Goal: Transaction & Acquisition: Download file/media

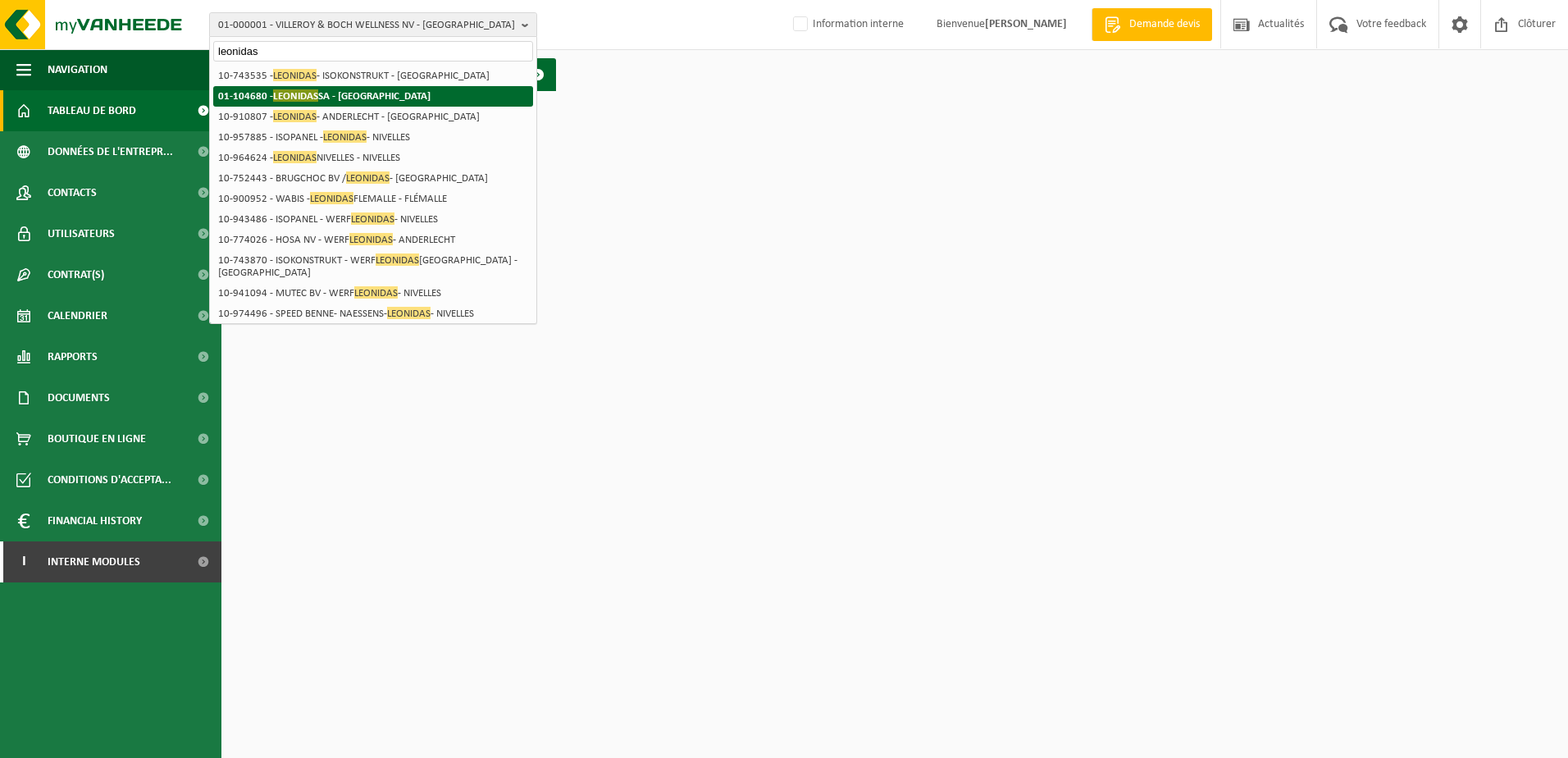
type input "leonidas"
click at [310, 100] on span "LEONIDAS" at bounding box center [296, 96] width 45 height 12
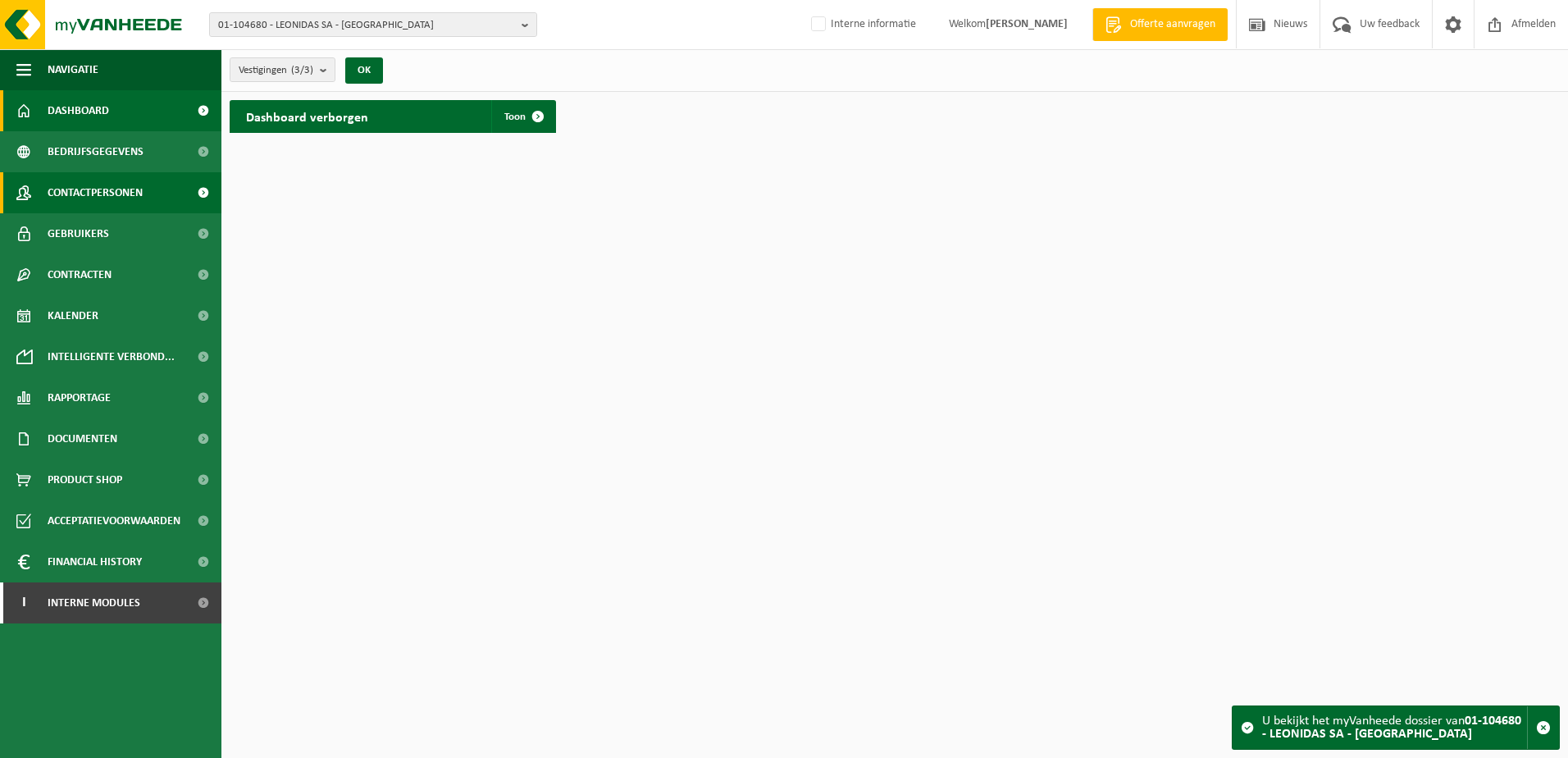
click at [112, 181] on span "Contactpersonen" at bounding box center [95, 193] width 95 height 41
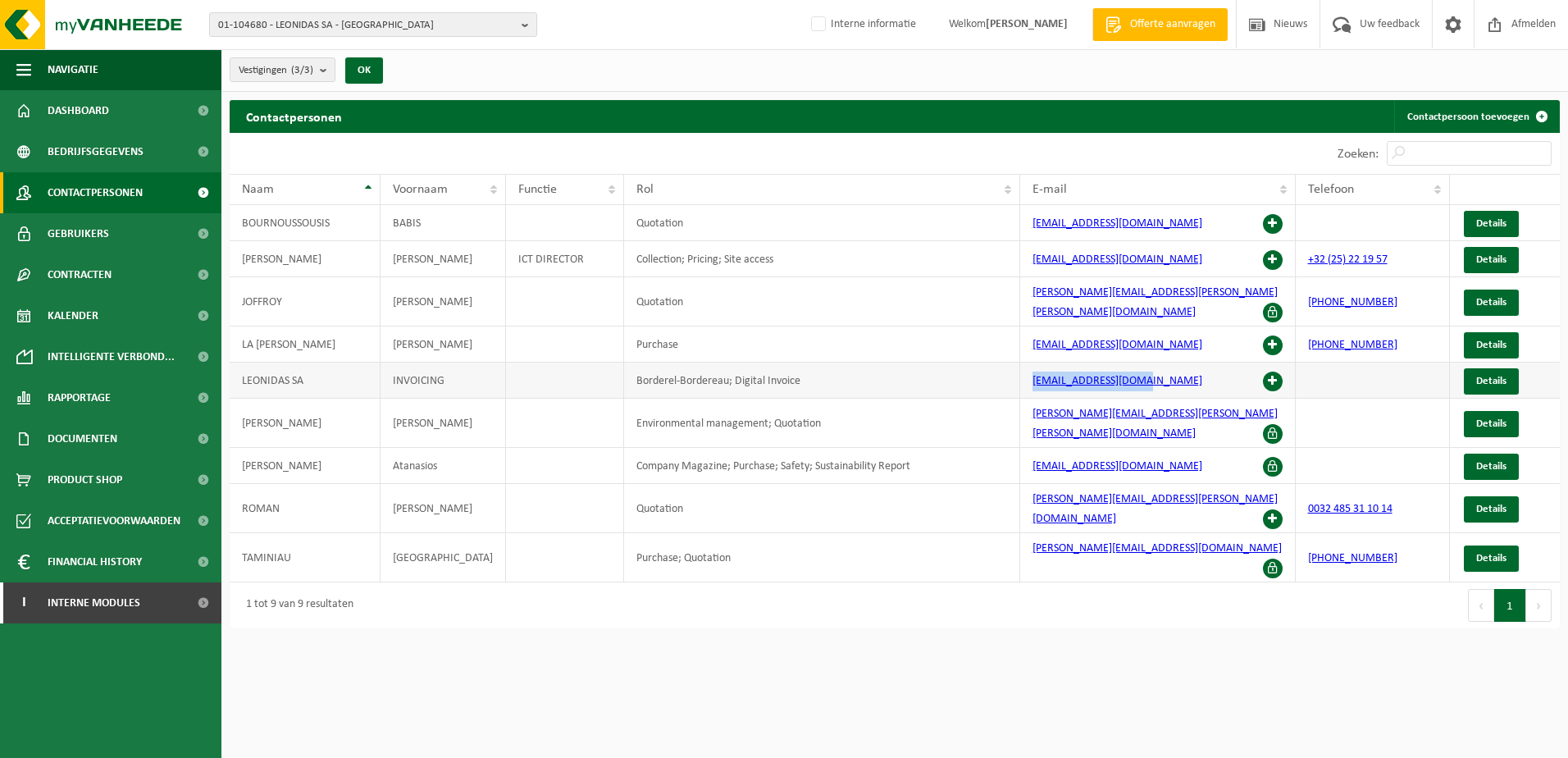
drag, startPoint x: 1147, startPoint y: 363, endPoint x: 1005, endPoint y: 380, distance: 143.0
click at [1005, 380] on tr "[PERSON_NAME] SA INVOICING Borderel-Bordereau; Digital Invoice [EMAIL_ADDRESS][…" at bounding box center [895, 381] width 1330 height 36
copy tr "[EMAIL_ADDRESS][DOMAIN_NAME]"
click at [350, 23] on span "01-104680 - LEONIDAS SA - [GEOGRAPHIC_DATA]" at bounding box center [366, 25] width 297 height 25
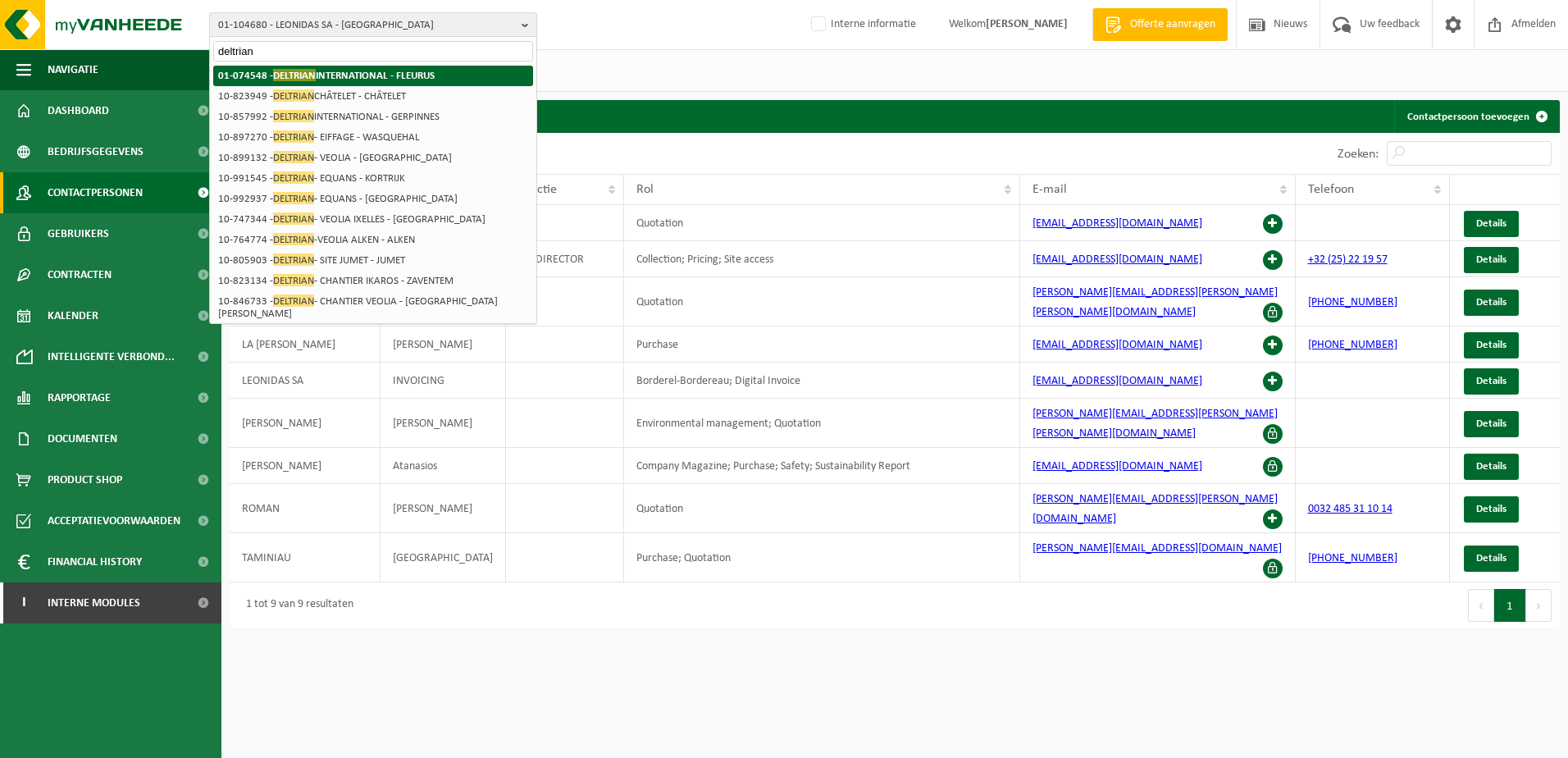
type input "deltrian"
click at [352, 78] on strong "01-074548 - DELTRIAN INTERNATIONAL - FLEURUS" at bounding box center [326, 75] width 216 height 12
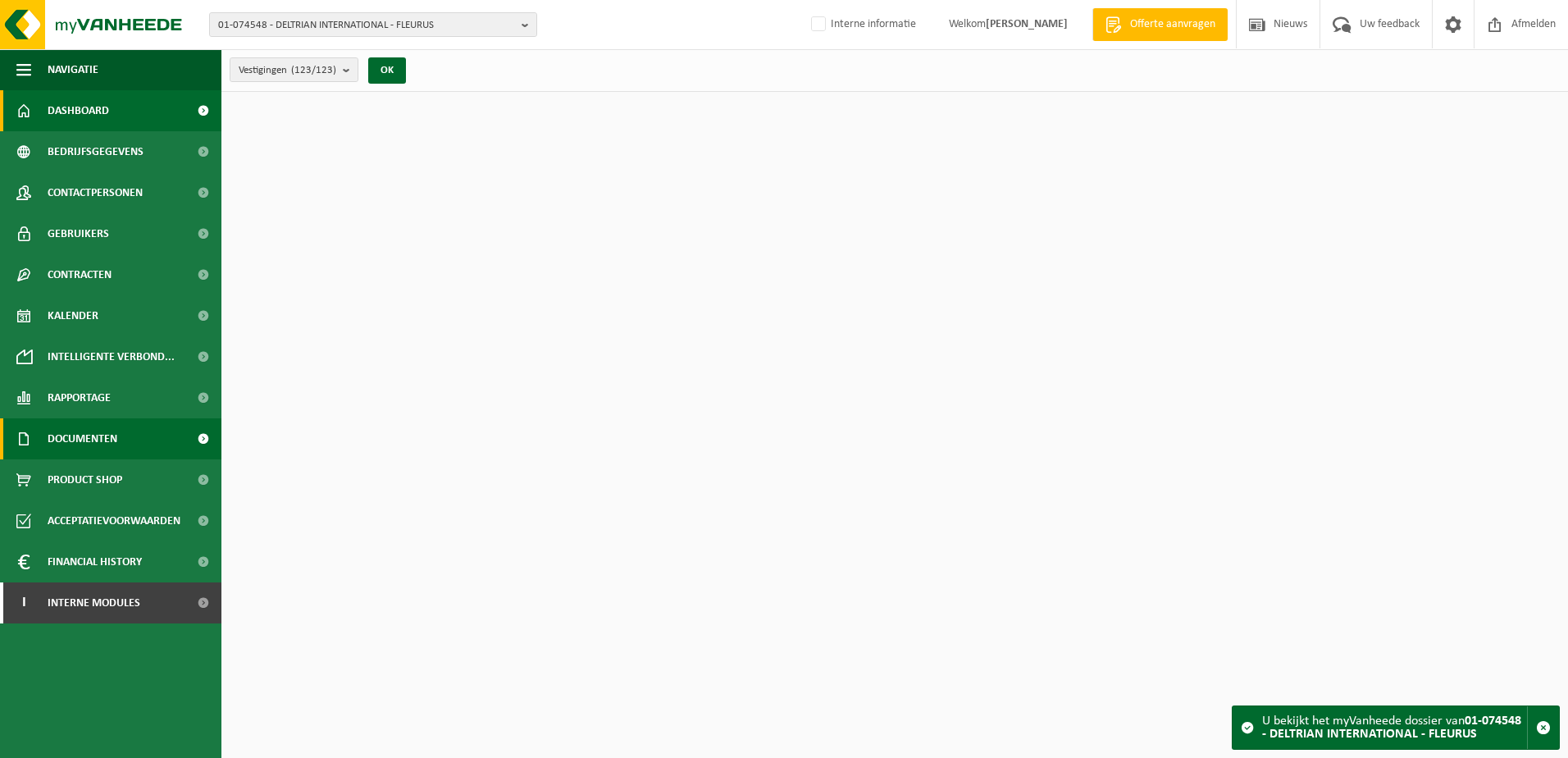
click at [61, 453] on span "Documenten" at bounding box center [82, 439] width 70 height 41
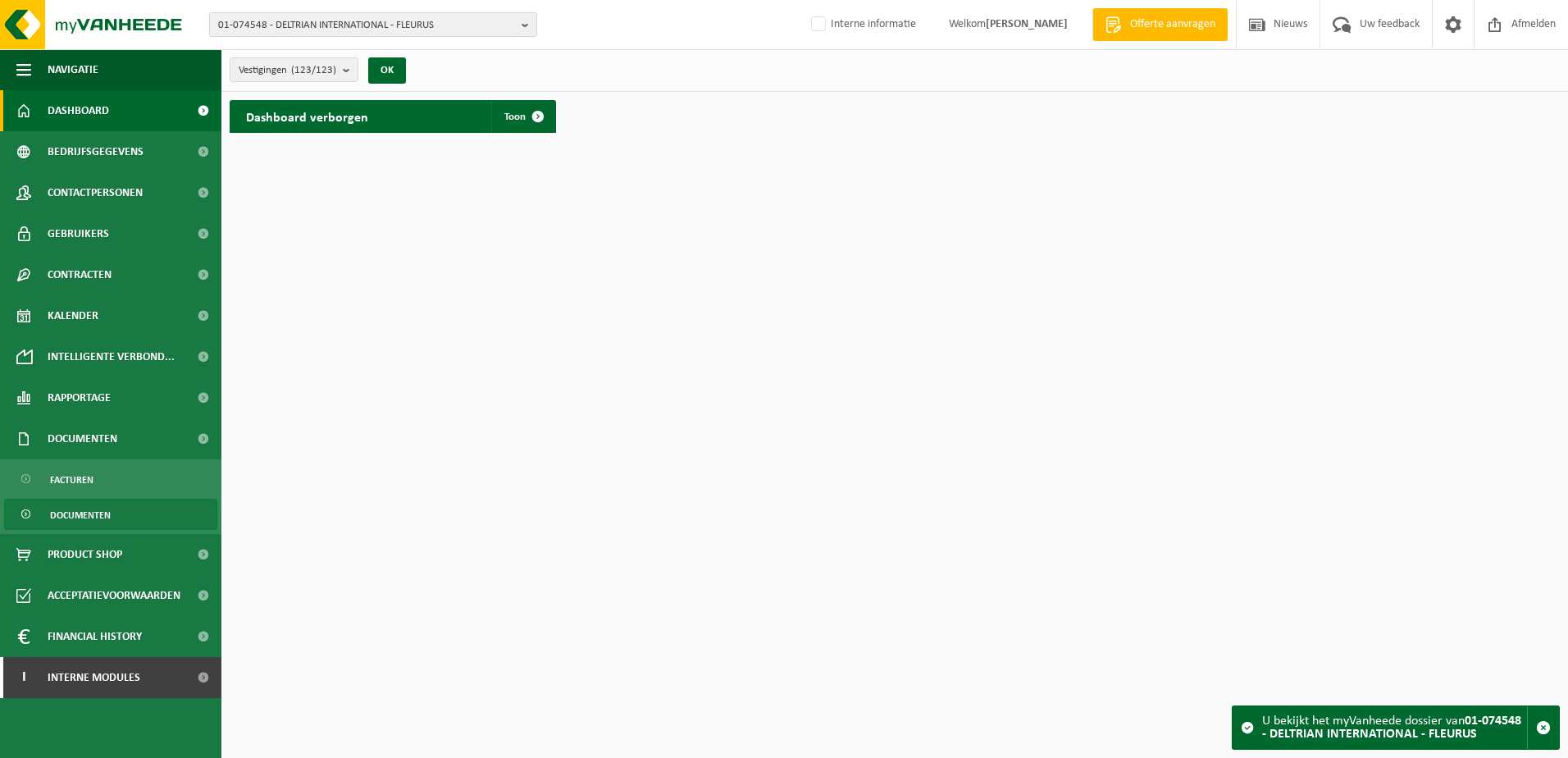
click at [78, 506] on span "Documenten" at bounding box center [80, 515] width 60 height 31
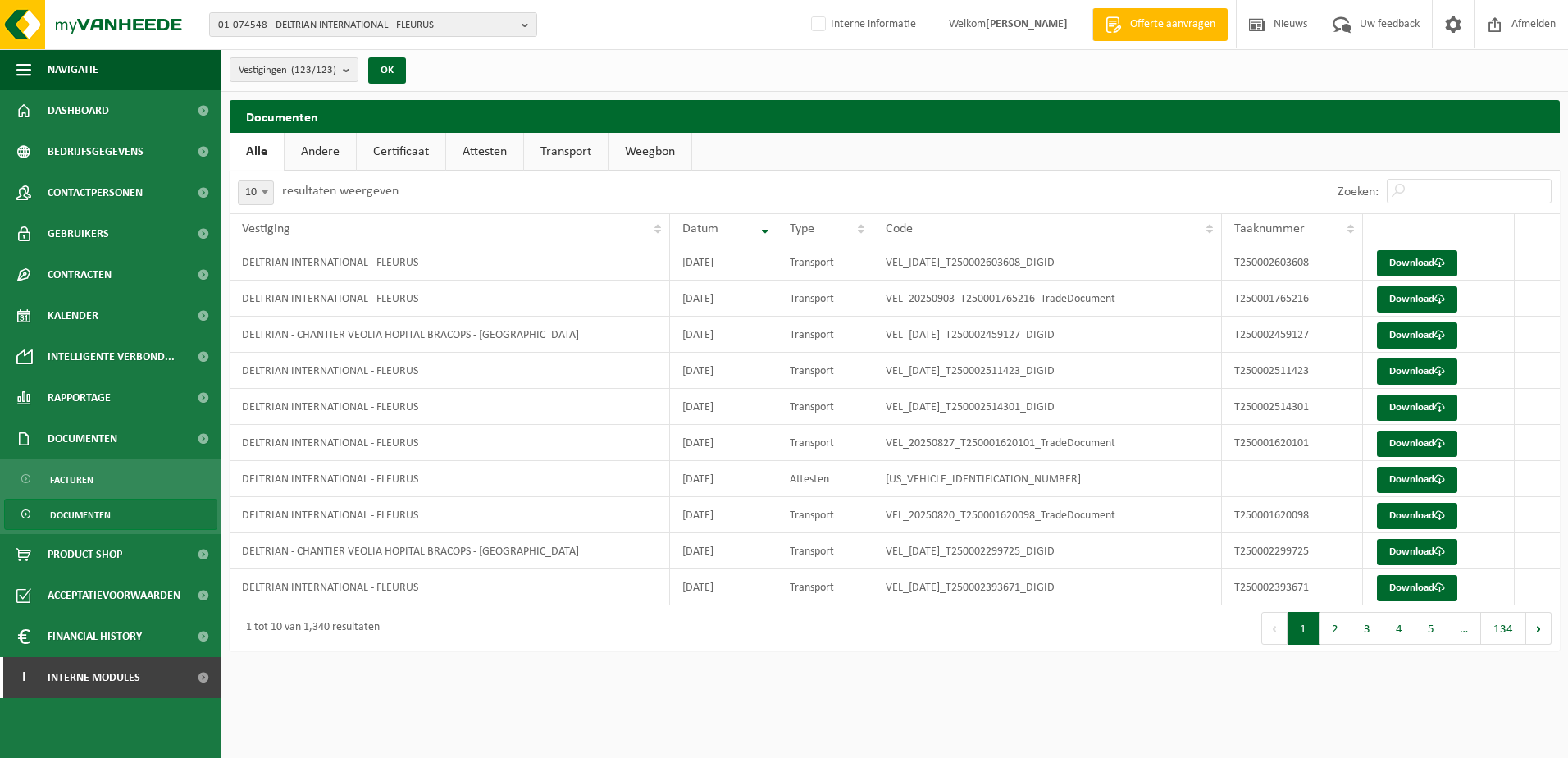
click at [480, 143] on link "Attesten" at bounding box center [484, 152] width 77 height 38
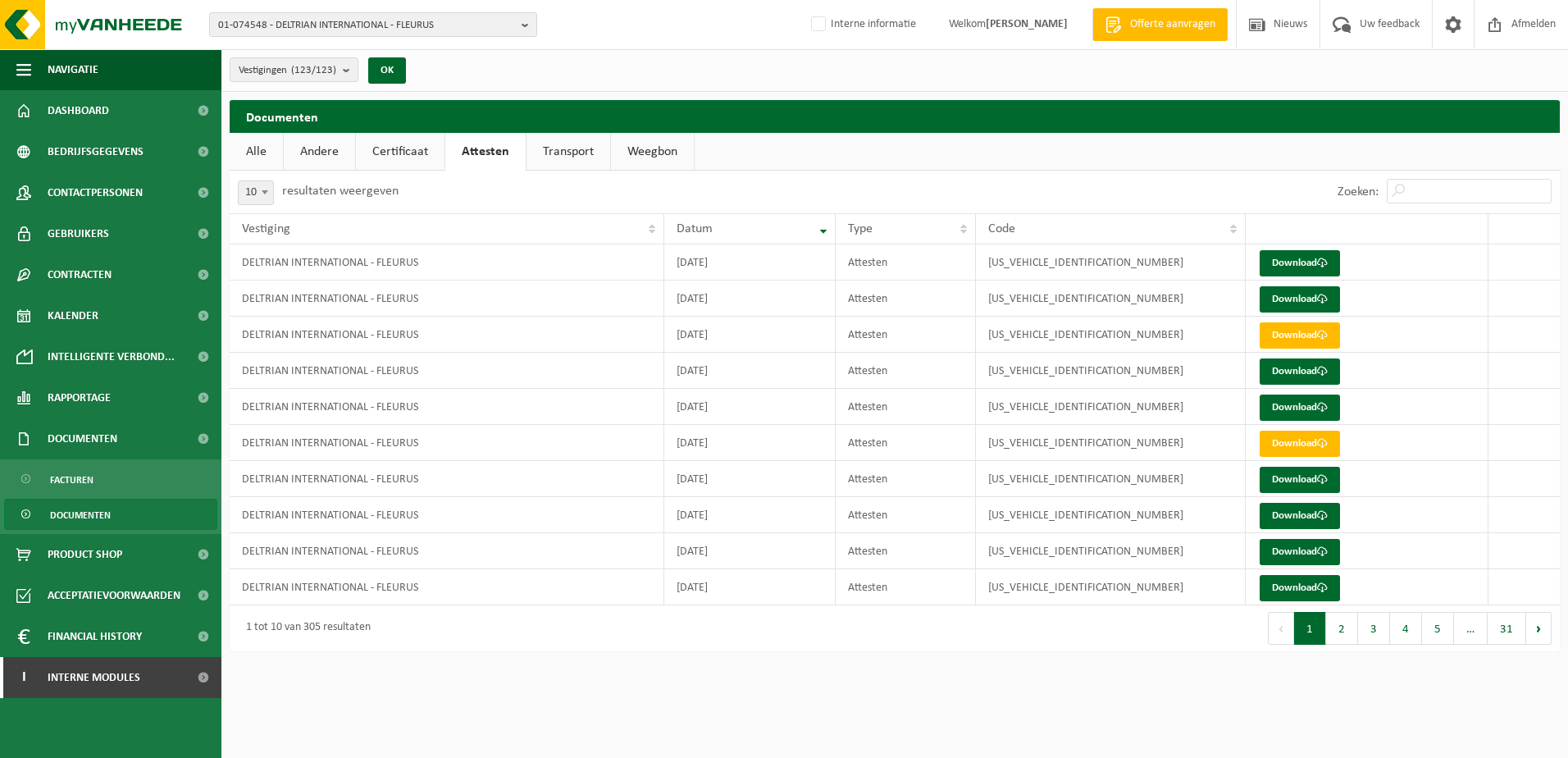
click at [624, 149] on link "Weegbon" at bounding box center [652, 152] width 83 height 38
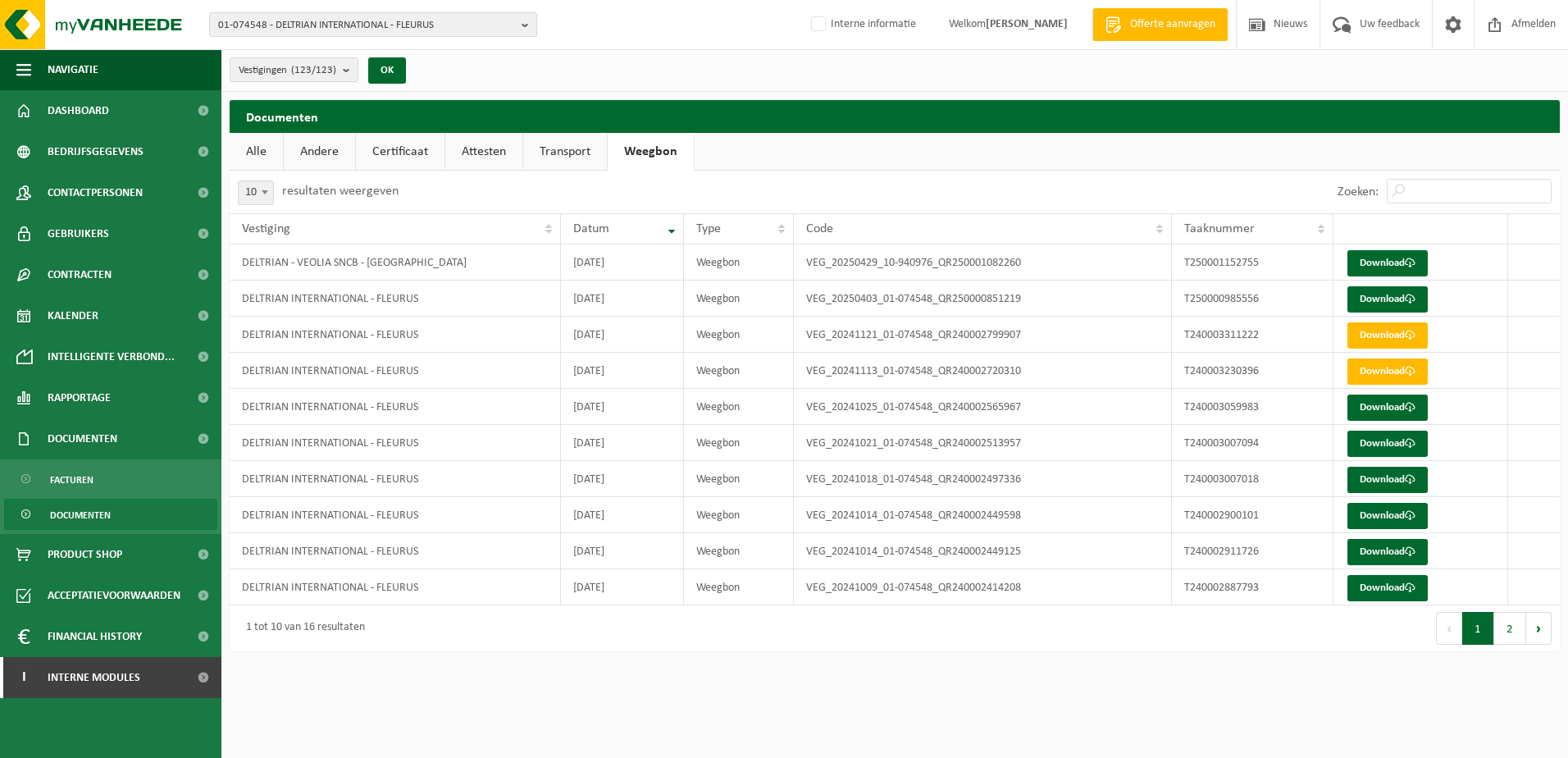
click at [568, 155] on link "Transport" at bounding box center [564, 152] width 84 height 38
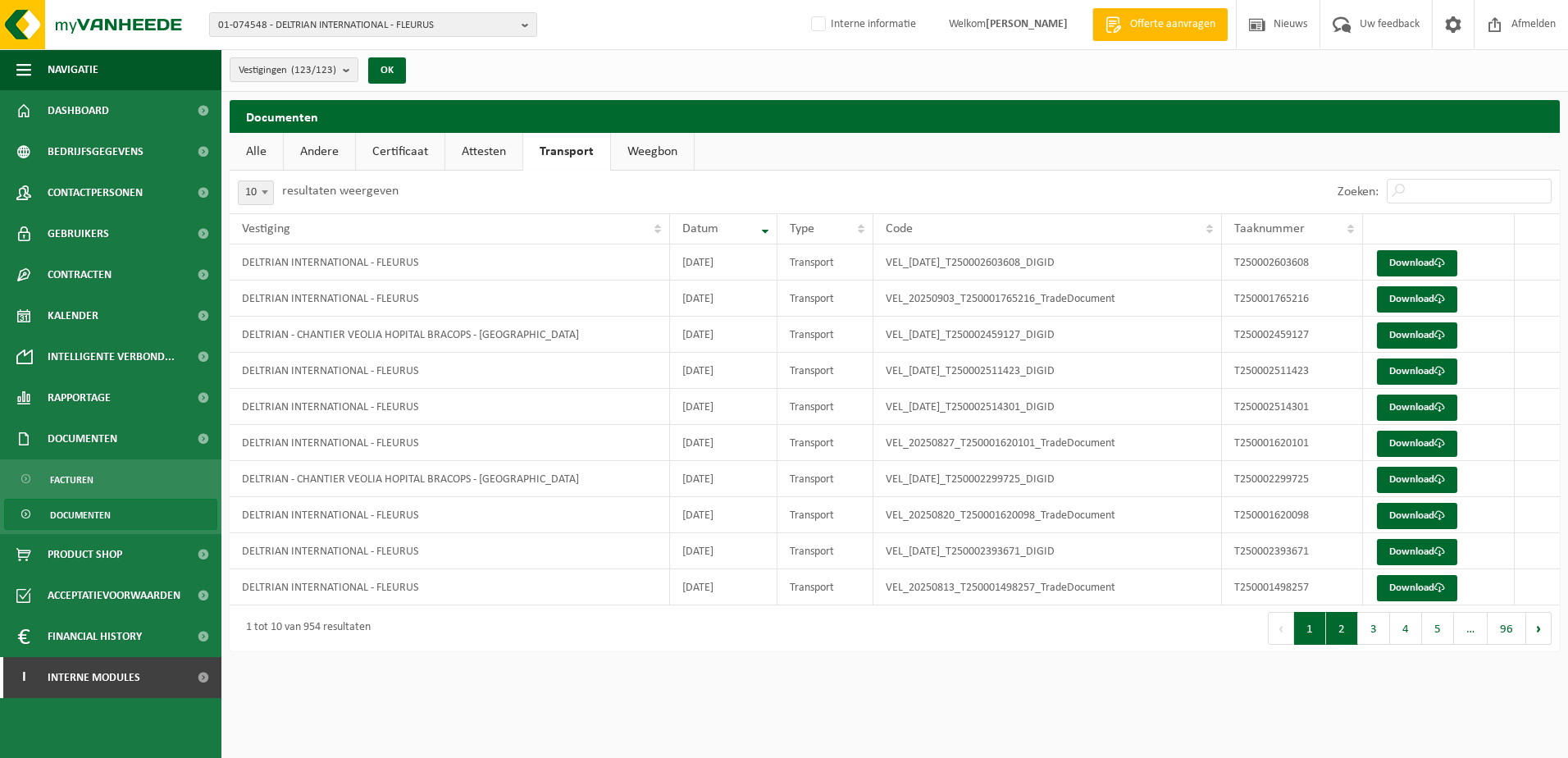
click at [1351, 631] on button "2" at bounding box center [1341, 628] width 32 height 33
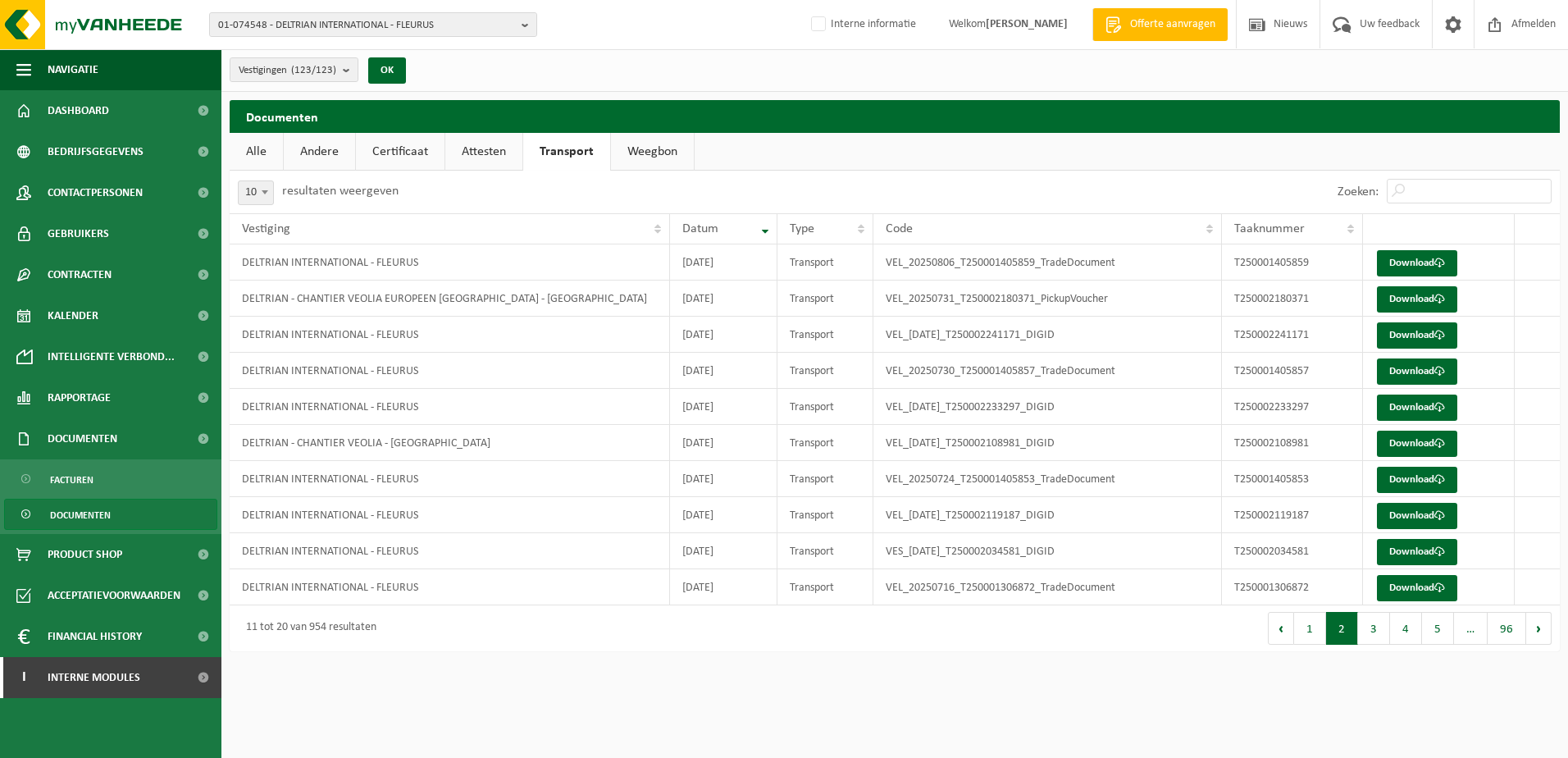
click at [1351, 631] on button "2" at bounding box center [1341, 628] width 32 height 33
click at [1366, 631] on button "3" at bounding box center [1373, 628] width 32 height 33
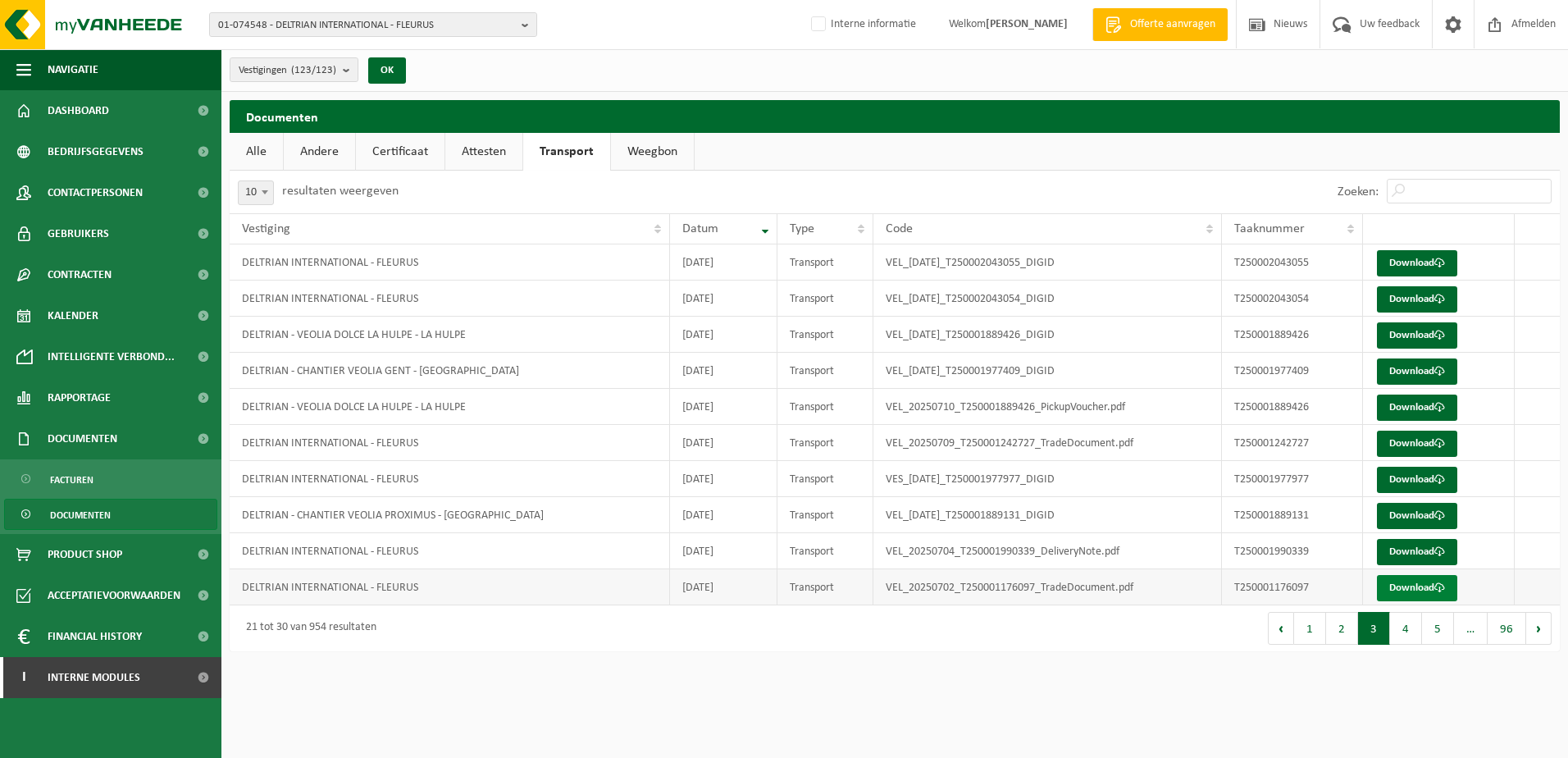
click at [1418, 589] on link "Download" at bounding box center [1416, 587] width 80 height 26
click at [485, 149] on link "Attesten" at bounding box center [483, 152] width 77 height 38
